Goal: Task Accomplishment & Management: Complete application form

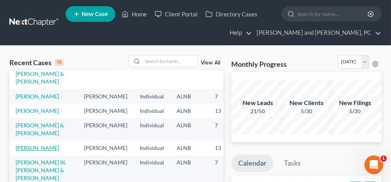
scroll to position [195, 0]
click at [25, 107] on link "[PERSON_NAME]" at bounding box center [37, 110] width 43 height 7
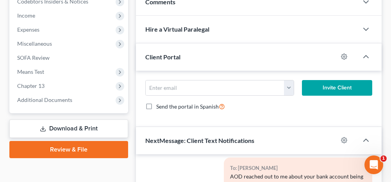
scroll to position [274, 0]
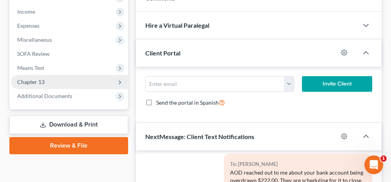
click at [62, 78] on span "Chapter 13" at bounding box center [69, 82] width 117 height 14
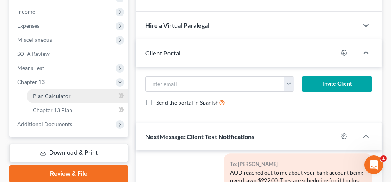
click at [64, 98] on span "Plan Calculator" at bounding box center [52, 96] width 38 height 7
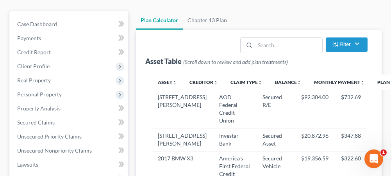
select select "59"
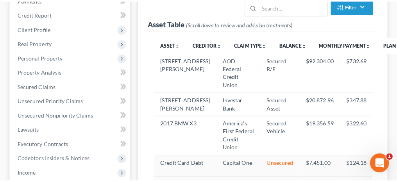
scroll to position [117, 0]
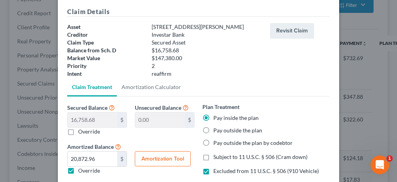
scroll to position [78, 0]
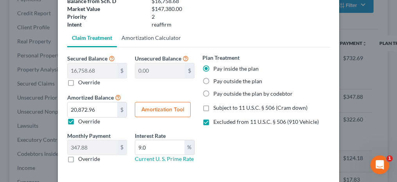
click at [147, 39] on link "Amortization Calculator" at bounding box center [151, 38] width 69 height 19
type input "16,758.68"
type input "9.0"
type input "60"
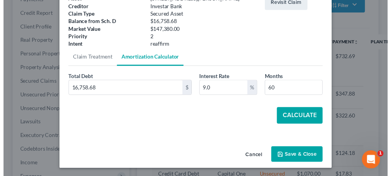
scroll to position [0, 0]
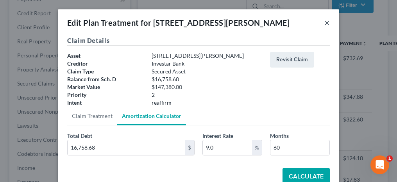
click at [324, 23] on button "×" at bounding box center [326, 22] width 5 height 9
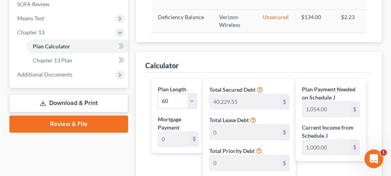
scroll to position [308, 0]
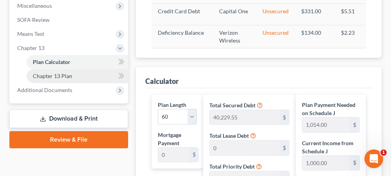
click at [64, 75] on span "Chapter 13 Plan" at bounding box center [52, 76] width 39 height 7
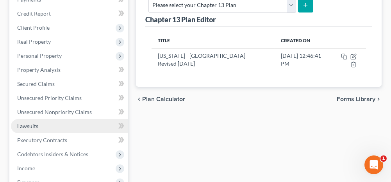
scroll to position [117, 0]
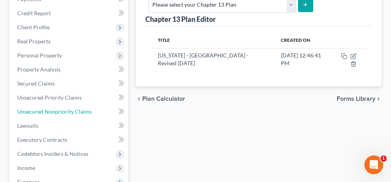
drag, startPoint x: 105, startPoint y: 113, endPoint x: 132, endPoint y: 114, distance: 27.4
click at [105, 113] on link "Unsecured Nonpriority Claims" at bounding box center [69, 112] width 117 height 14
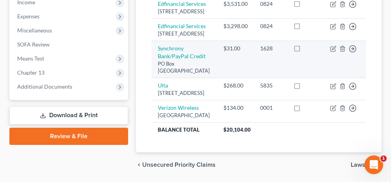
scroll to position [274, 0]
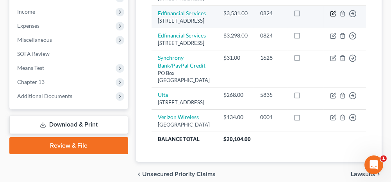
click at [333, 17] on icon "button" at bounding box center [333, 14] width 6 height 6
select select "44"
select select "17"
select select "0"
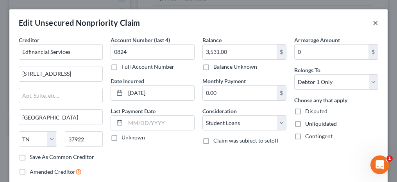
click at [373, 23] on button "×" at bounding box center [375, 22] width 5 height 9
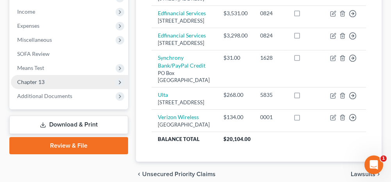
click at [57, 80] on span "Chapter 13" at bounding box center [69, 82] width 117 height 14
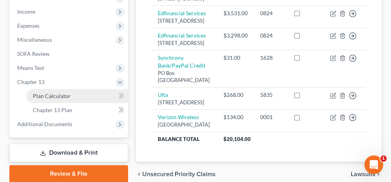
drag, startPoint x: 54, startPoint y: 93, endPoint x: 75, endPoint y: 99, distance: 21.6
click at [54, 93] on span "Plan Calculator" at bounding box center [52, 96] width 38 height 7
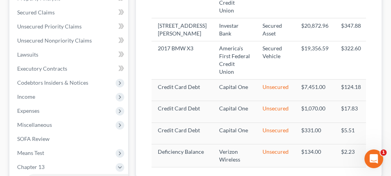
scroll to position [65, 0]
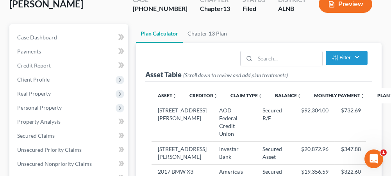
select select "59"
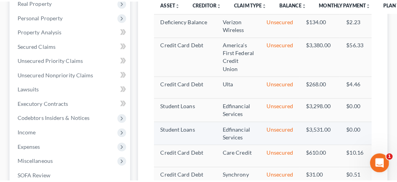
scroll to position [181, 0]
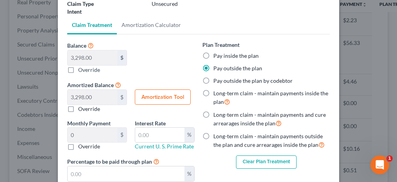
scroll to position [78, 0]
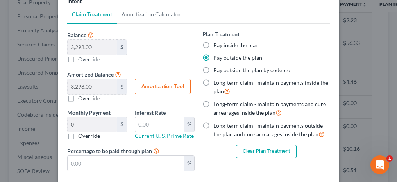
click at [213, 126] on label "Long-term claim - maintain payments outside the plan and cure arrearages inside…" at bounding box center [271, 130] width 116 height 17
click at [217, 126] on input "Long-term claim - maintain payments outside the plan and cure arrearages inside…" at bounding box center [219, 124] width 5 height 5
radio input "true"
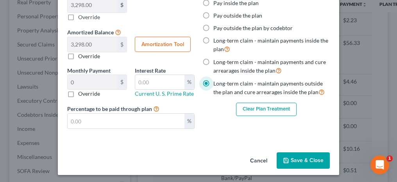
scroll to position [121, 0]
click at [309, 160] on button "Save & Close" at bounding box center [303, 160] width 53 height 16
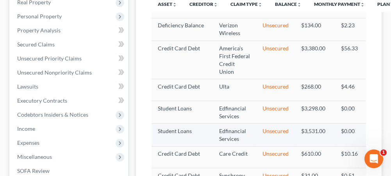
select select "59"
click at [380, 138] on img "button" at bounding box center [383, 134] width 7 height 7
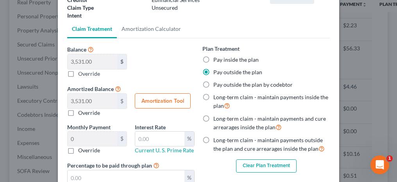
scroll to position [78, 0]
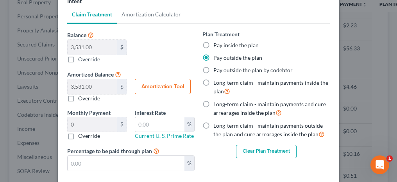
click at [213, 125] on label "Long-term claim - maintain payments outside the plan and cure arrearages inside…" at bounding box center [271, 130] width 116 height 17
click at [217, 125] on input "Long-term claim - maintain payments outside the plan and cure arrearages inside…" at bounding box center [219, 124] width 5 height 5
radio input "true"
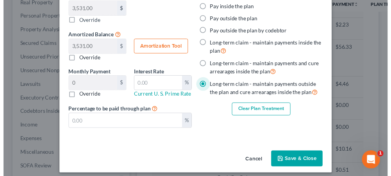
scroll to position [121, 0]
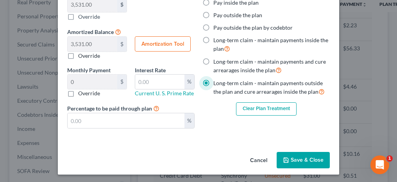
click at [294, 158] on button "Save & Close" at bounding box center [303, 160] width 53 height 16
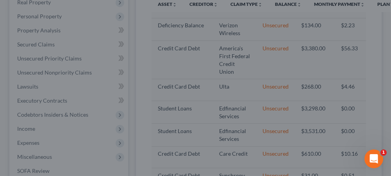
select select "59"
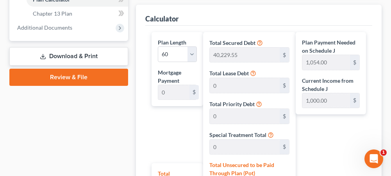
scroll to position [313, 0]
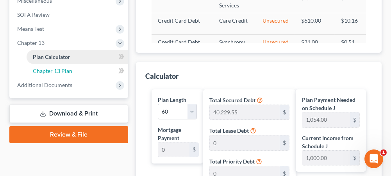
click at [81, 69] on link "Chapter 13 Plan" at bounding box center [78, 71] width 102 height 14
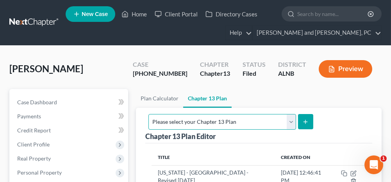
drag, startPoint x: 294, startPoint y: 122, endPoint x: 289, endPoint y: 122, distance: 5.1
click at [294, 122] on select "Please select your Chapter 13 Plan [US_STATE] - [GEOGRAPHIC_DATA] - Revised [DA…" at bounding box center [222, 122] width 147 height 16
select select "0"
click at [229, 114] on select "Please select your Chapter 13 Plan [US_STATE] - [GEOGRAPHIC_DATA] - Revised [DA…" at bounding box center [222, 122] width 147 height 16
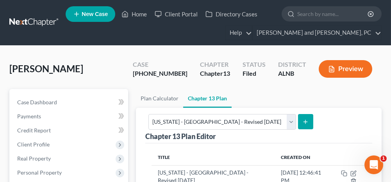
click at [309, 120] on icon "submit" at bounding box center [306, 122] width 6 height 6
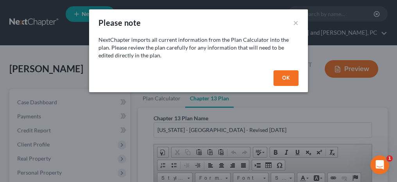
click at [285, 72] on button "OK" at bounding box center [286, 78] width 25 height 16
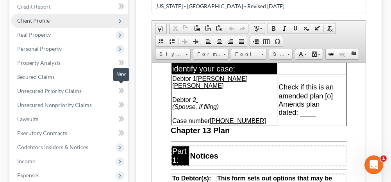
scroll to position [78, 0]
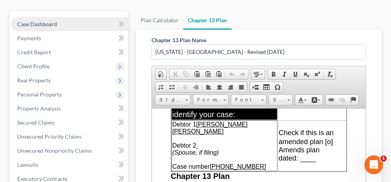
click at [73, 26] on link "Case Dashboard" at bounding box center [69, 24] width 117 height 14
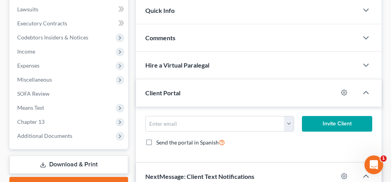
scroll to position [235, 0]
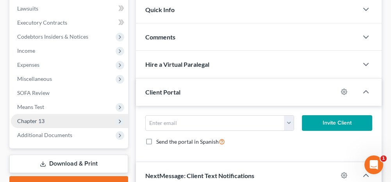
click at [89, 120] on span "Chapter 13" at bounding box center [69, 121] width 117 height 14
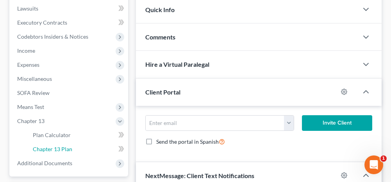
drag, startPoint x: 60, startPoint y: 144, endPoint x: 144, endPoint y: 143, distance: 84.0
click at [60, 144] on link "Chapter 13 Plan" at bounding box center [78, 149] width 102 height 14
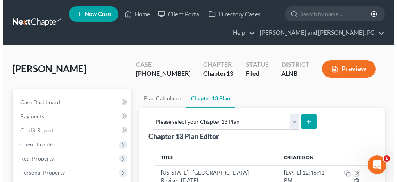
scroll to position [39, 0]
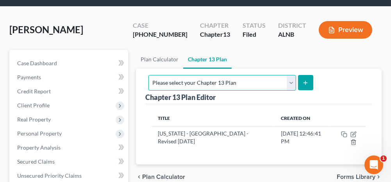
click at [277, 82] on select "Please select your Chapter 13 Plan [US_STATE] - [GEOGRAPHIC_DATA] - Revised [DA…" at bounding box center [222, 83] width 147 height 16
select select "0"
click at [229, 75] on select "Please select your Chapter 13 Plan [US_STATE] - [GEOGRAPHIC_DATA] - Revised [DA…" at bounding box center [222, 83] width 147 height 16
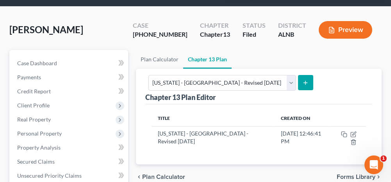
click at [309, 82] on icon "submit" at bounding box center [306, 83] width 6 height 6
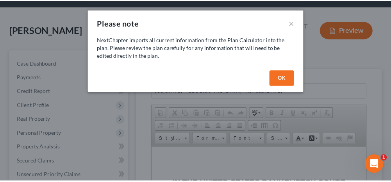
scroll to position [0, 0]
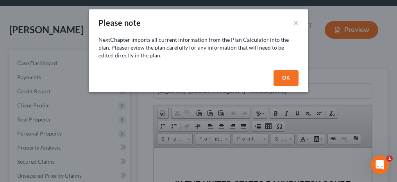
click at [289, 75] on button "OK" at bounding box center [286, 78] width 25 height 16
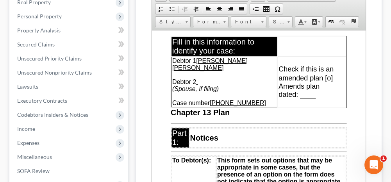
scroll to position [78, 0]
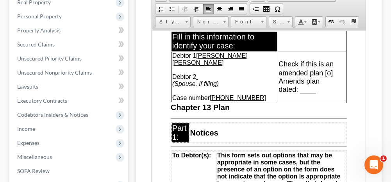
click at [314, 77] on span "Check if this is an amended plan [o]" at bounding box center [306, 68] width 55 height 17
click at [287, 93] on span "Amends plan dated: ____" at bounding box center [299, 85] width 41 height 16
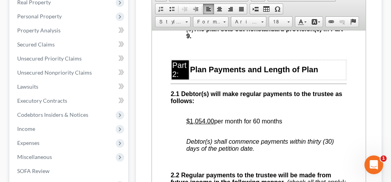
scroll to position [586, 0]
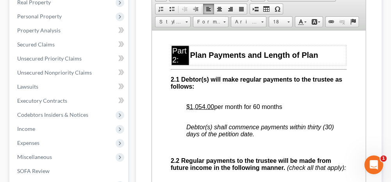
click at [201, 110] on u "$1,054.00" at bounding box center [200, 106] width 28 height 7
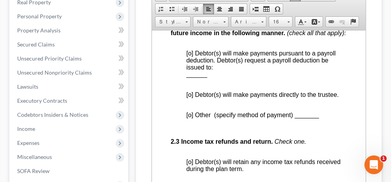
scroll to position [743, 0]
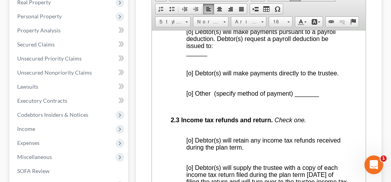
click at [192, 76] on span "[o] Debtor(s) will make payments directly to the trustee." at bounding box center [262, 73] width 152 height 7
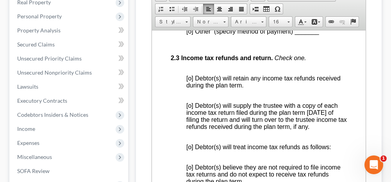
scroll to position [821, 0]
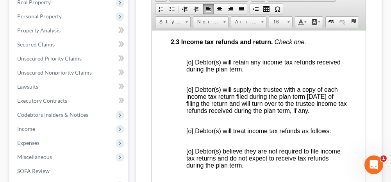
click at [191, 72] on span "[o] Debtor(s) will retain any income tax refunds received during the plan term." at bounding box center [263, 66] width 154 height 14
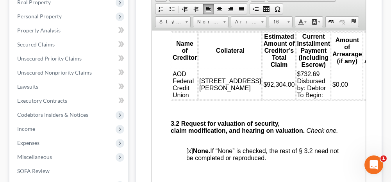
scroll to position [1368, 0]
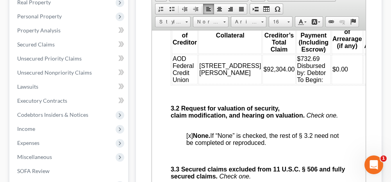
click at [297, 84] on td "$732.69 Disbursed by: Debtor To Begin:" at bounding box center [314, 69] width 34 height 30
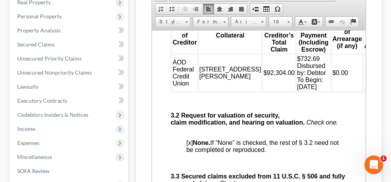
click at [297, 90] on span "$732.69 Disbursed by: Debtor To Begin:[DATE]" at bounding box center [311, 72] width 29 height 35
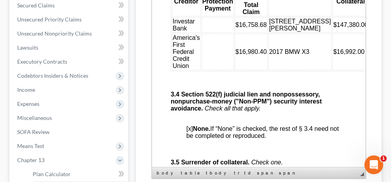
scroll to position [1798, 0]
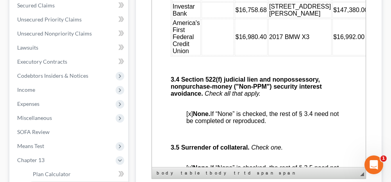
click at [214, 18] on td at bounding box center [218, 10] width 32 height 16
click at [212, 55] on td at bounding box center [218, 37] width 32 height 37
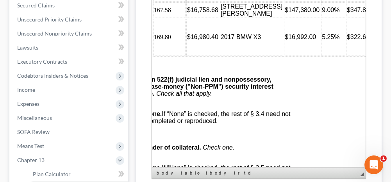
scroll to position [1798, 58]
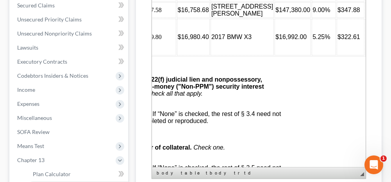
click at [365, 18] on td at bounding box center [379, 10] width 28 height 16
click at [365, 55] on td at bounding box center [379, 37] width 28 height 37
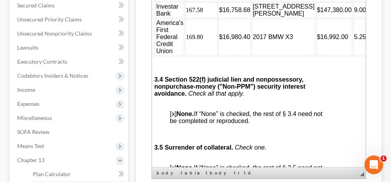
scroll to position [1798, 0]
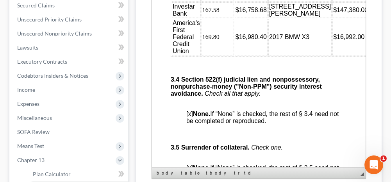
click at [222, 18] on td "167.58" at bounding box center [218, 10] width 32 height 16
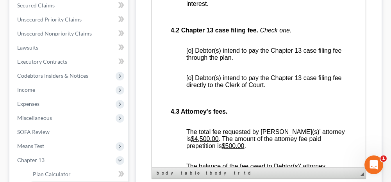
scroll to position [2071, 0]
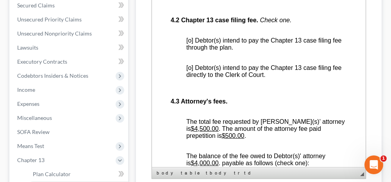
click at [191, 51] on span "[o] Debtor(s) intend to pay the Chapter 13 case filing fee through the plan." at bounding box center [264, 44] width 156 height 14
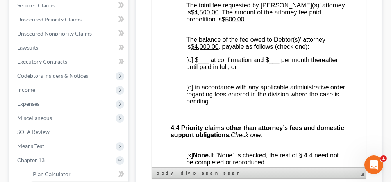
scroll to position [2189, 0]
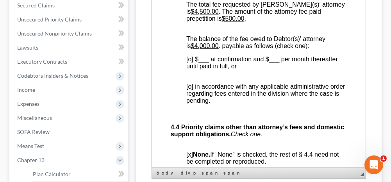
click at [190, 104] on span "[o] in accordance with any applicable administrative order regarding fees enter…" at bounding box center [265, 93] width 159 height 21
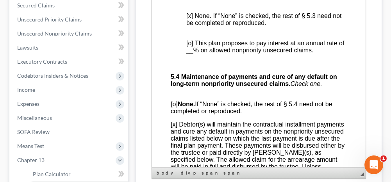
scroll to position [2697, 0]
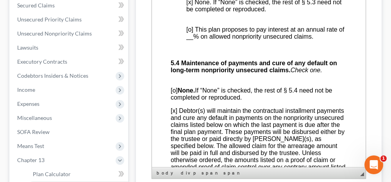
click at [191, 40] on span "[o] This plan proposes to pay interest at an annual rate of __% on allowed nonp…" at bounding box center [265, 33] width 158 height 14
click at [201, 40] on span "[x ] This plan proposes to pay interest at an annual rate of __% on allowed non…" at bounding box center [265, 33] width 158 height 14
click at [192, 13] on span "[x] None. If “None” is checked, the rest of § 5.3 need not be completed or repr…" at bounding box center [264, 6] width 156 height 14
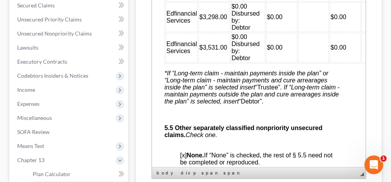
scroll to position [2931, 5]
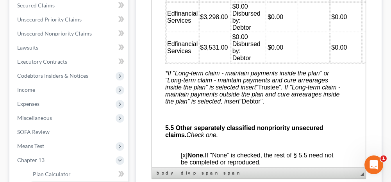
click at [253, 32] on td "$0.00 Disbursed by: Debtor" at bounding box center [249, 17] width 34 height 30
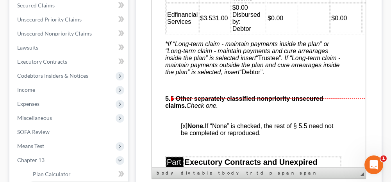
scroll to position [3009, 5]
click at [251, 33] on td "$0.00 Disbursed by: Debtor" at bounding box center [249, 18] width 34 height 30
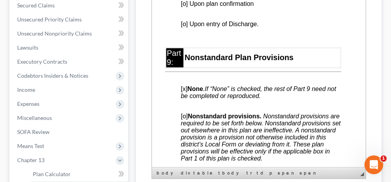
scroll to position [3557, 5]
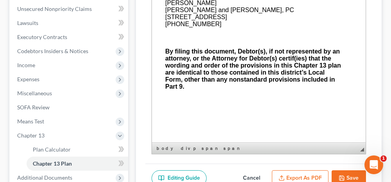
scroll to position [235, 0]
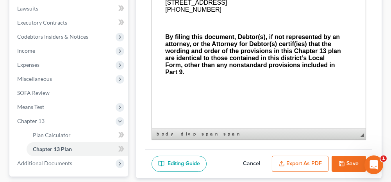
click at [307, 156] on button "Export as PDF" at bounding box center [300, 164] width 57 height 16
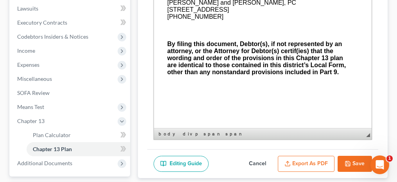
scroll to position [3825, 5]
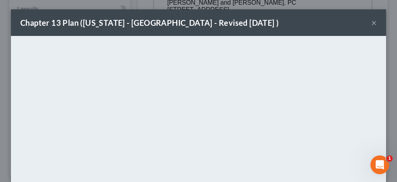
click at [371, 23] on button "×" at bounding box center [373, 22] width 5 height 9
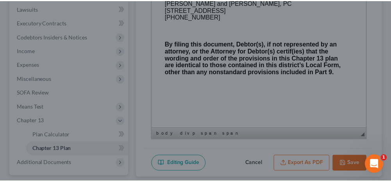
scroll to position [3869, 5]
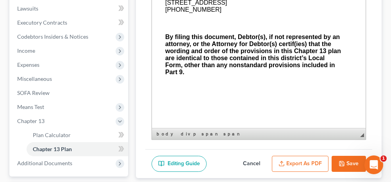
click at [340, 161] on icon "button" at bounding box center [342, 163] width 5 height 5
select select "0"
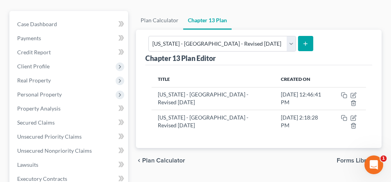
scroll to position [0, 0]
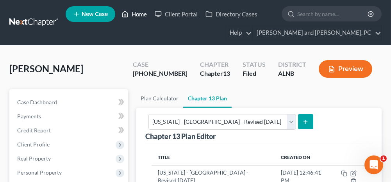
drag, startPoint x: 138, startPoint y: 15, endPoint x: 134, endPoint y: 18, distance: 4.7
click at [138, 15] on link "Home" at bounding box center [134, 14] width 33 height 14
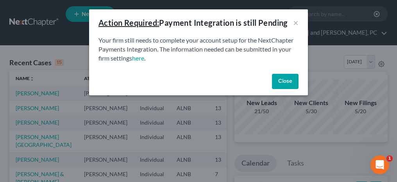
click at [283, 76] on button "Close" at bounding box center [285, 82] width 27 height 16
